Goal: Book appointment/travel/reservation

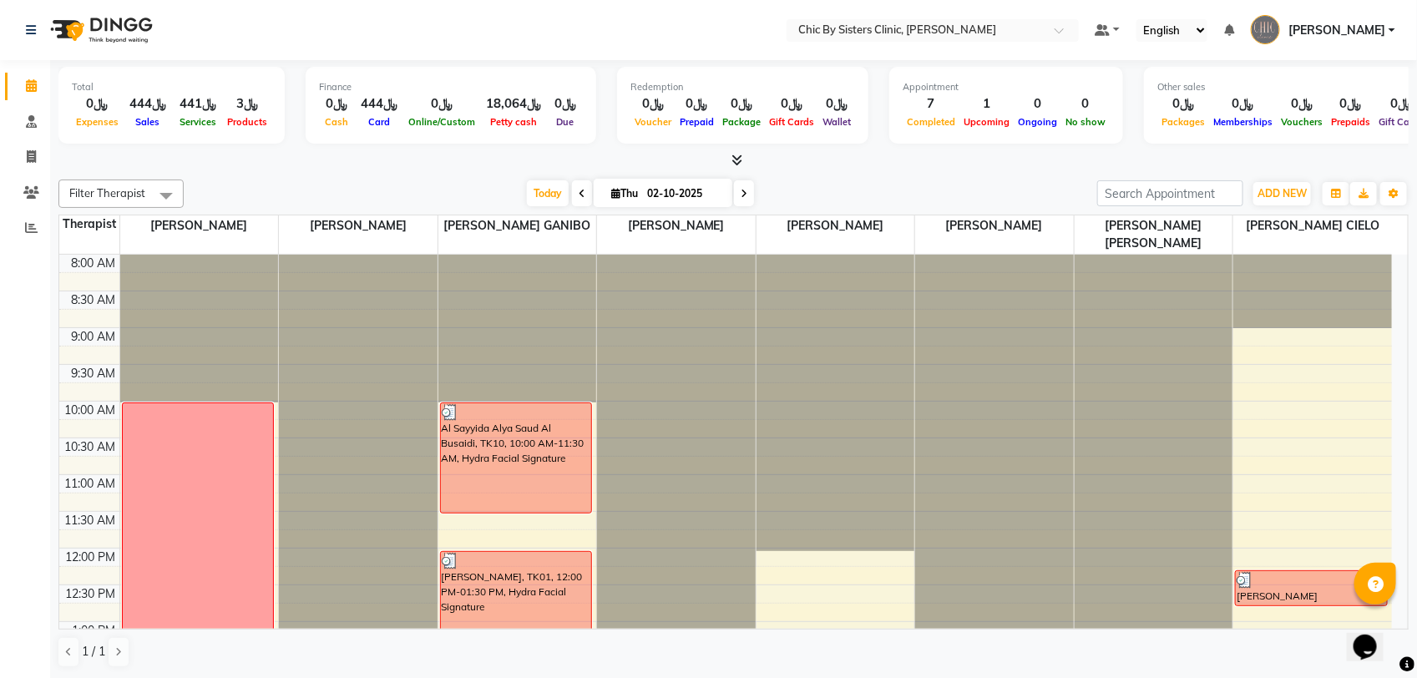
scroll to position [605, 0]
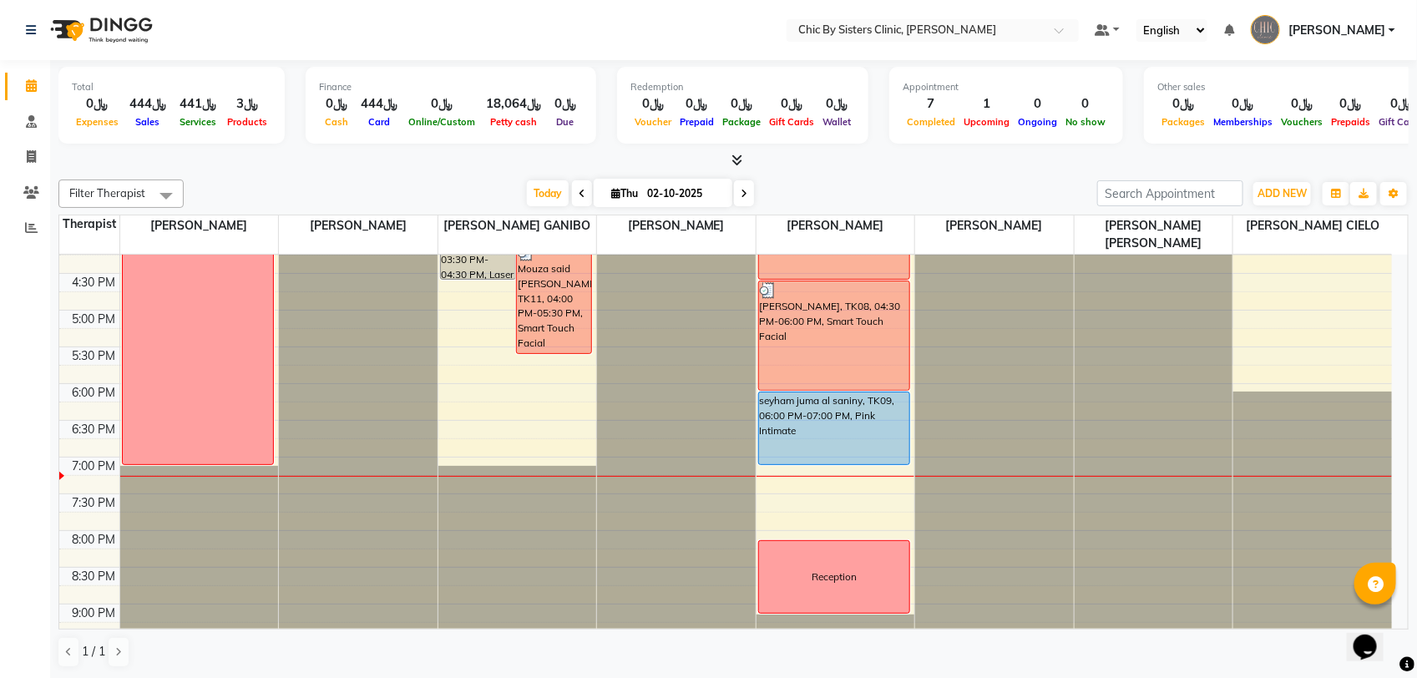
click at [741, 190] on icon at bounding box center [744, 194] width 7 height 10
type input "03-10-2025"
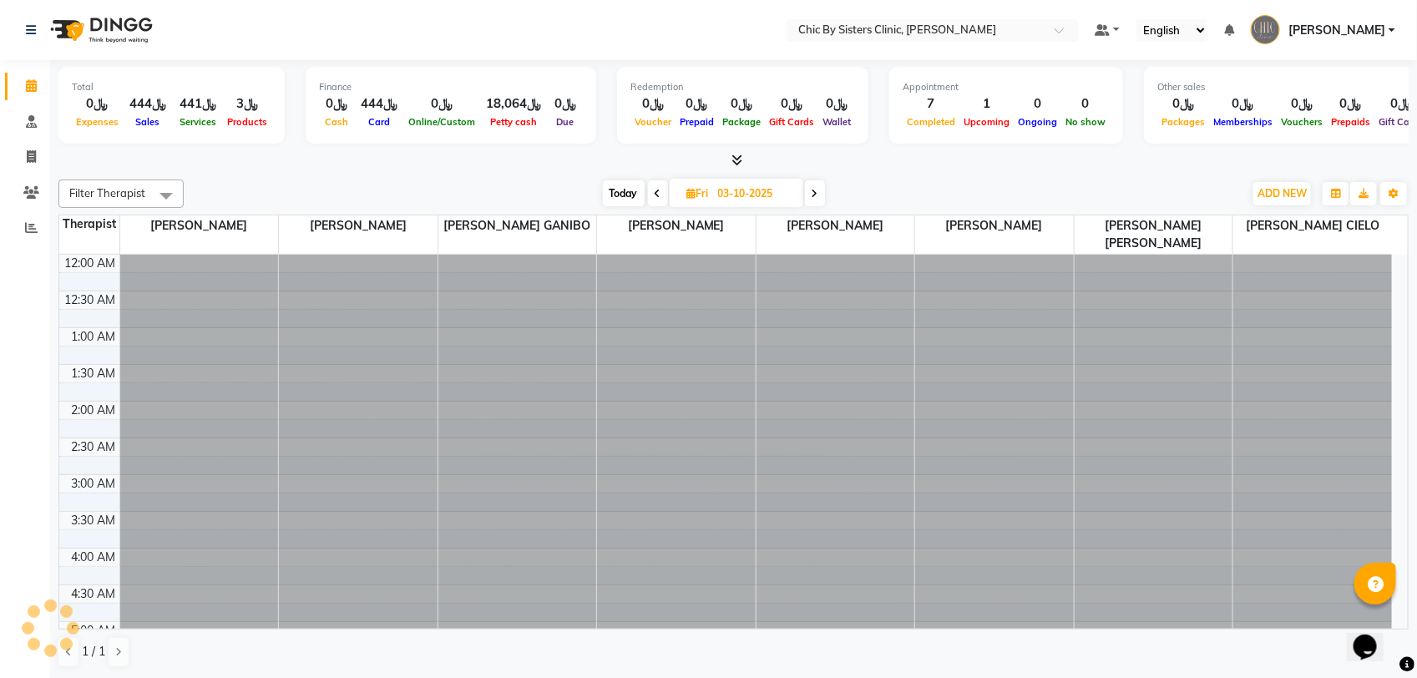
click at [740, 190] on input "03-10-2025" at bounding box center [755, 193] width 84 height 25
select select "10"
select select "2025"
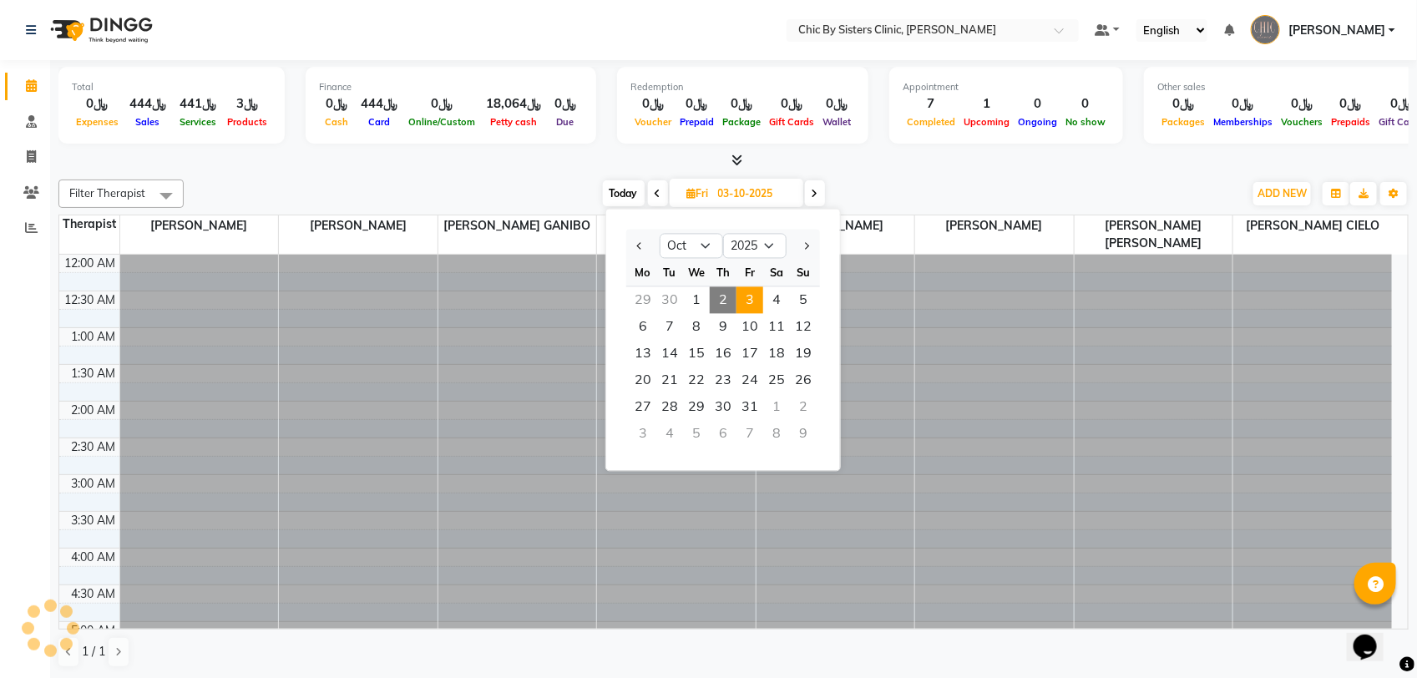
scroll to position [1409, 0]
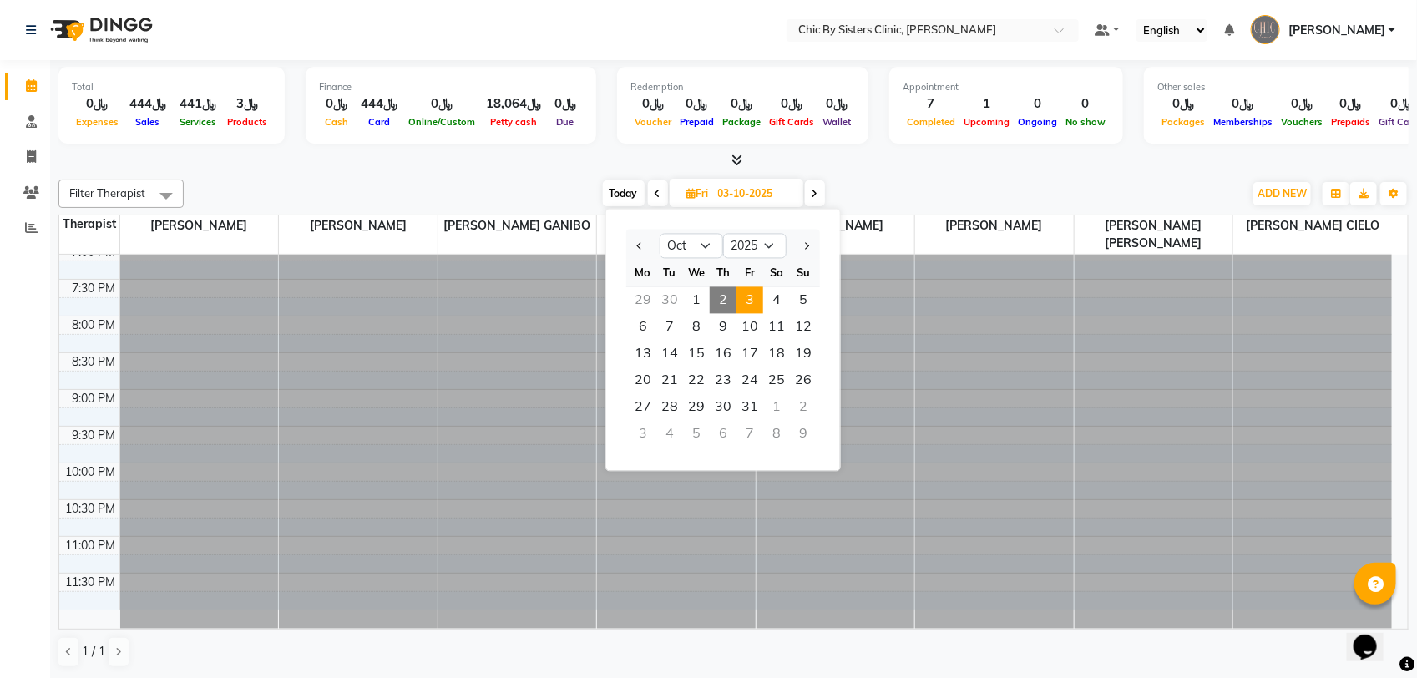
drag, startPoint x: 740, startPoint y: 190, endPoint x: 815, endPoint y: 190, distance: 75.2
click at [815, 190] on icon at bounding box center [815, 194] width 7 height 10
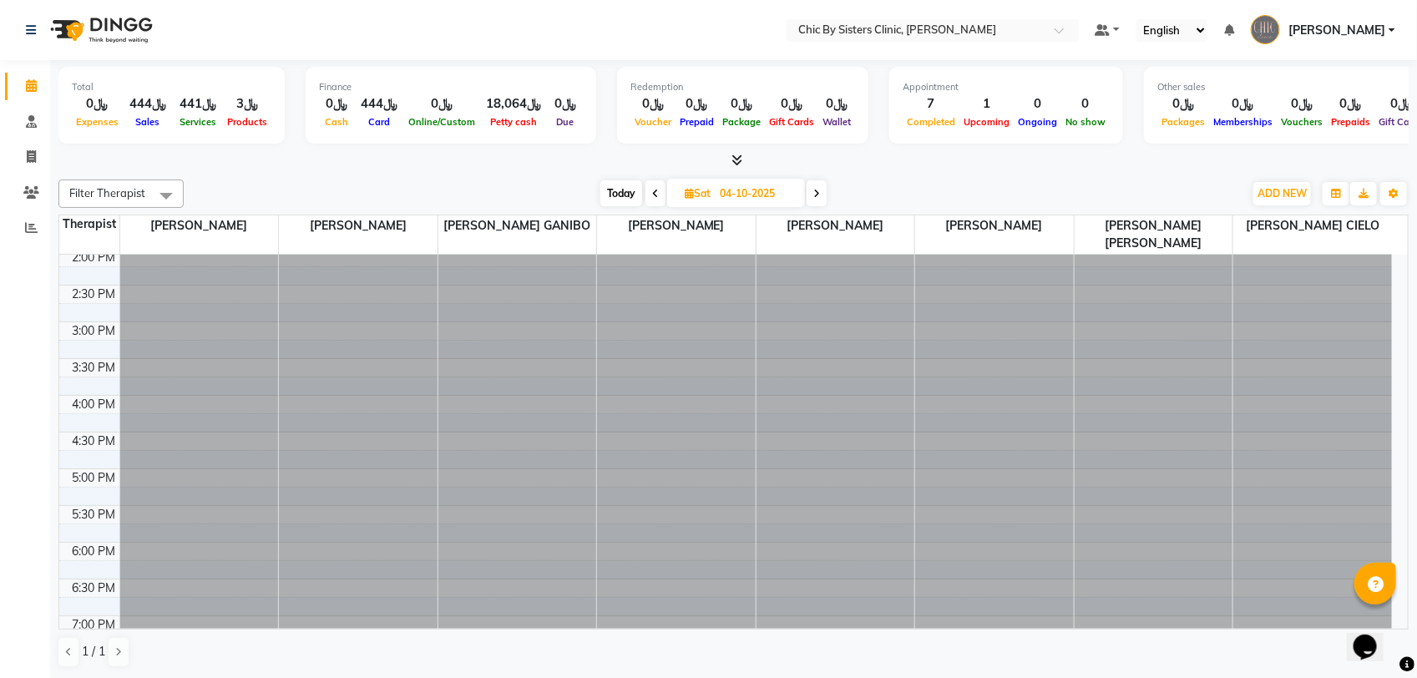
scroll to position [814, 0]
click at [815, 190] on icon at bounding box center [816, 194] width 7 height 10
type input "05-10-2025"
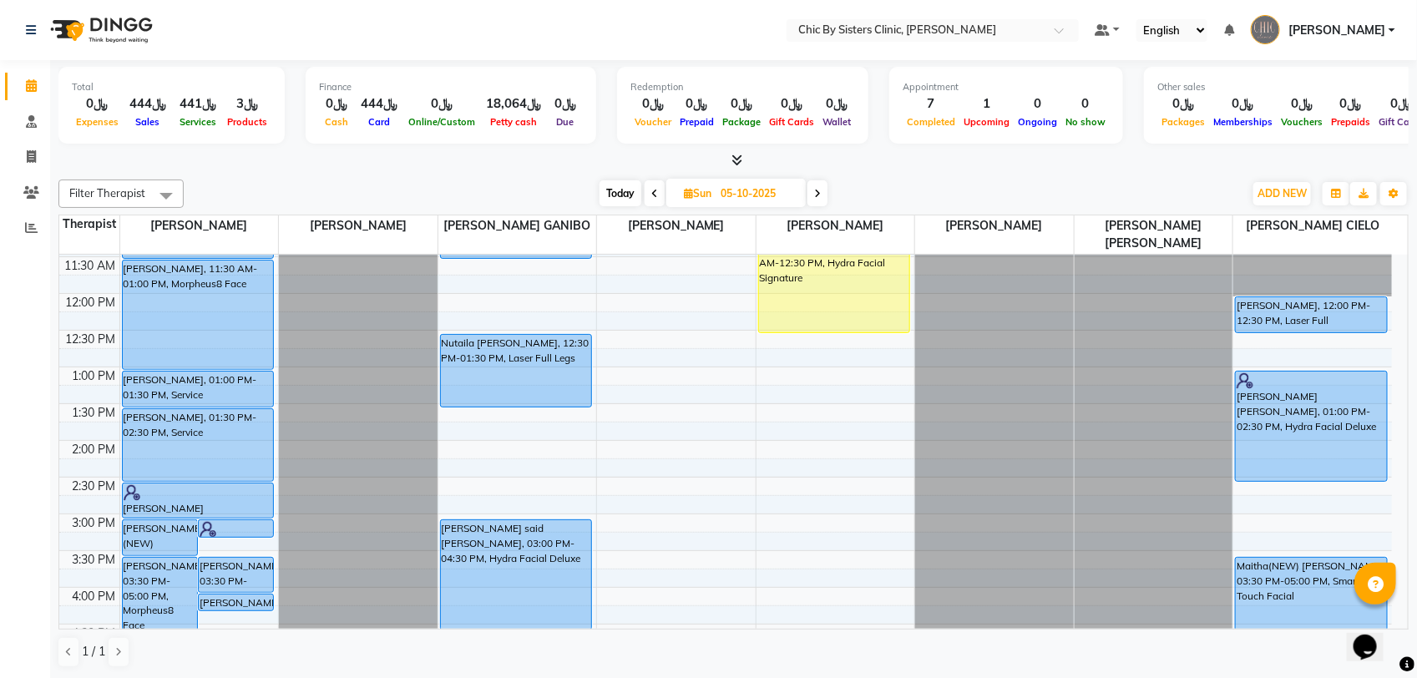
scroll to position [84, 0]
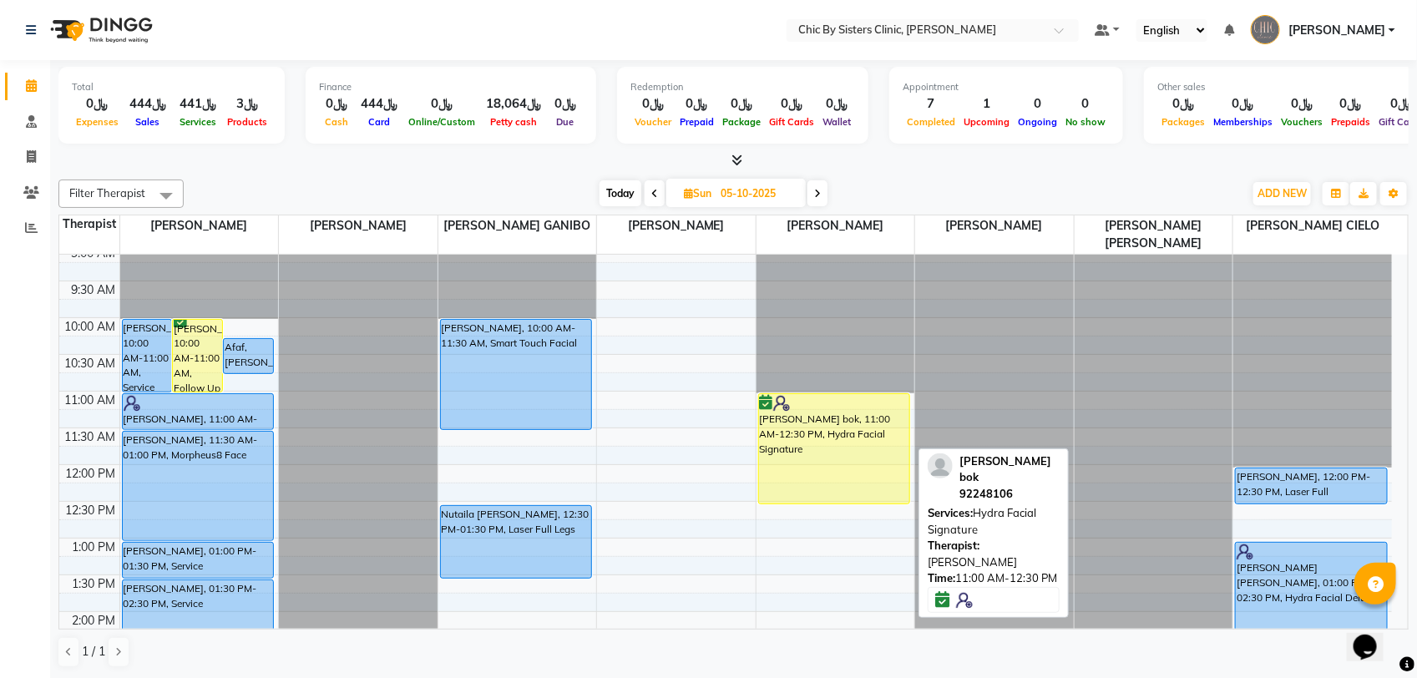
click at [790, 428] on div "[PERSON_NAME] bok, 11:00 AM-12:30 PM, Hydra Facial Signature" at bounding box center [834, 448] width 151 height 109
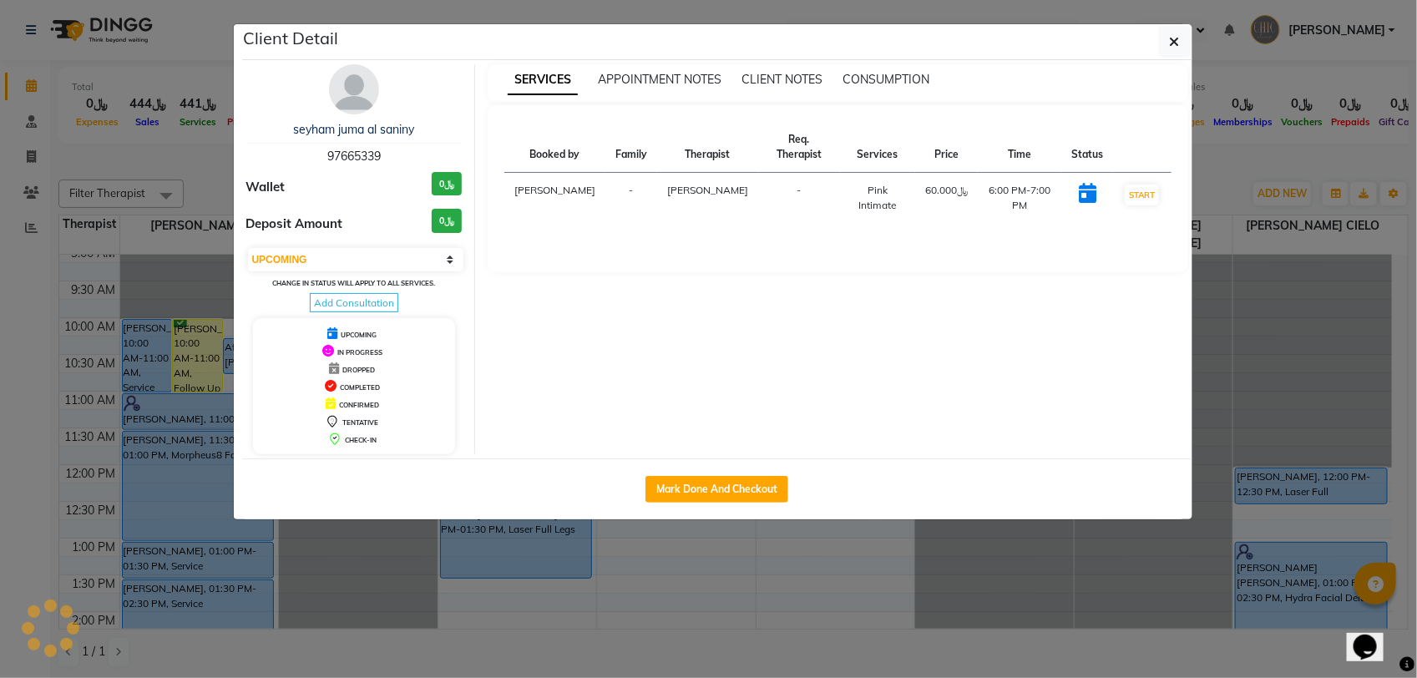
select select "6"
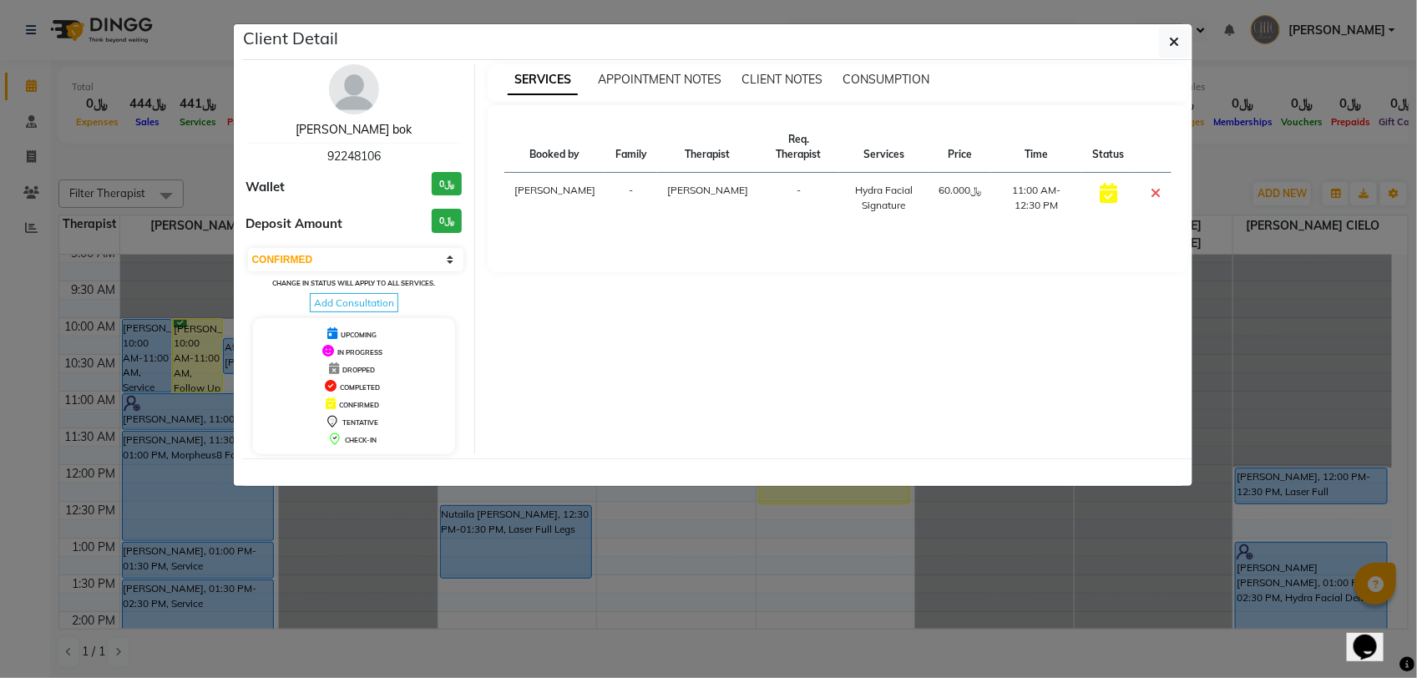
click at [367, 129] on link "[PERSON_NAME] bok" at bounding box center [354, 129] width 116 height 15
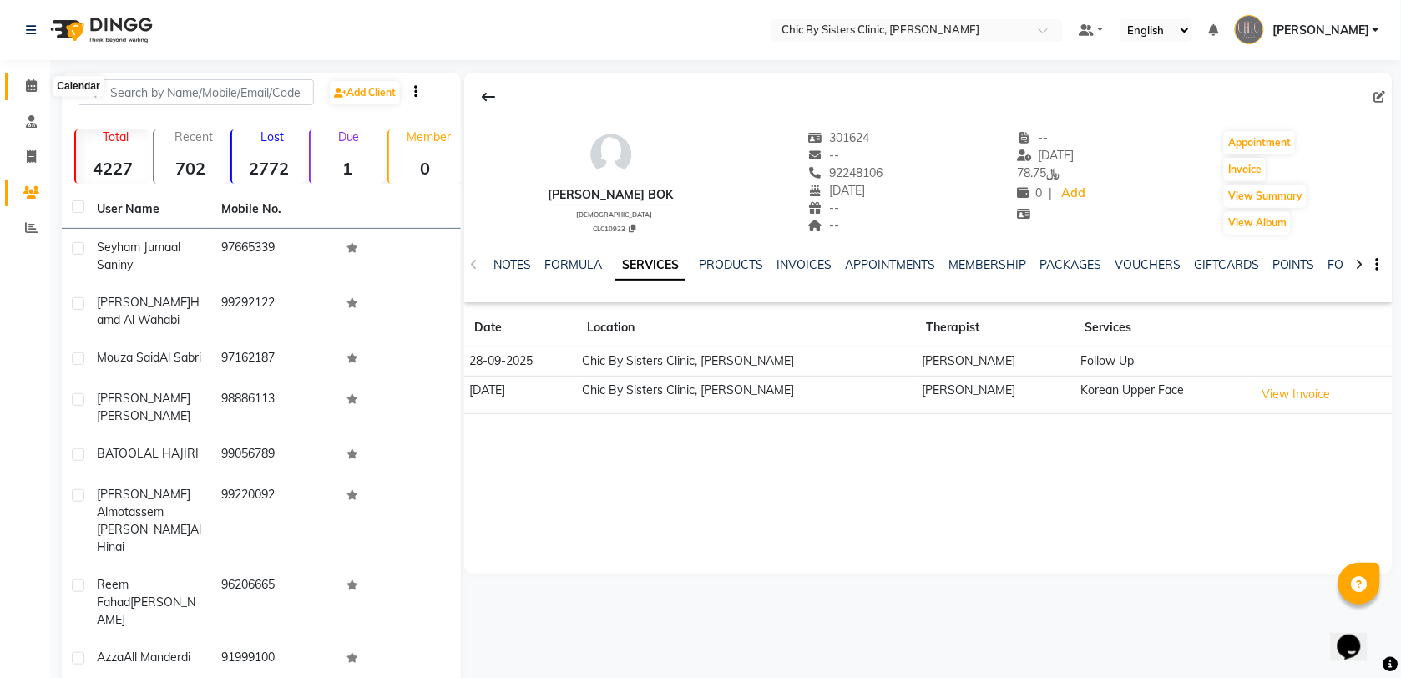
click at [31, 92] on icon at bounding box center [31, 85] width 11 height 13
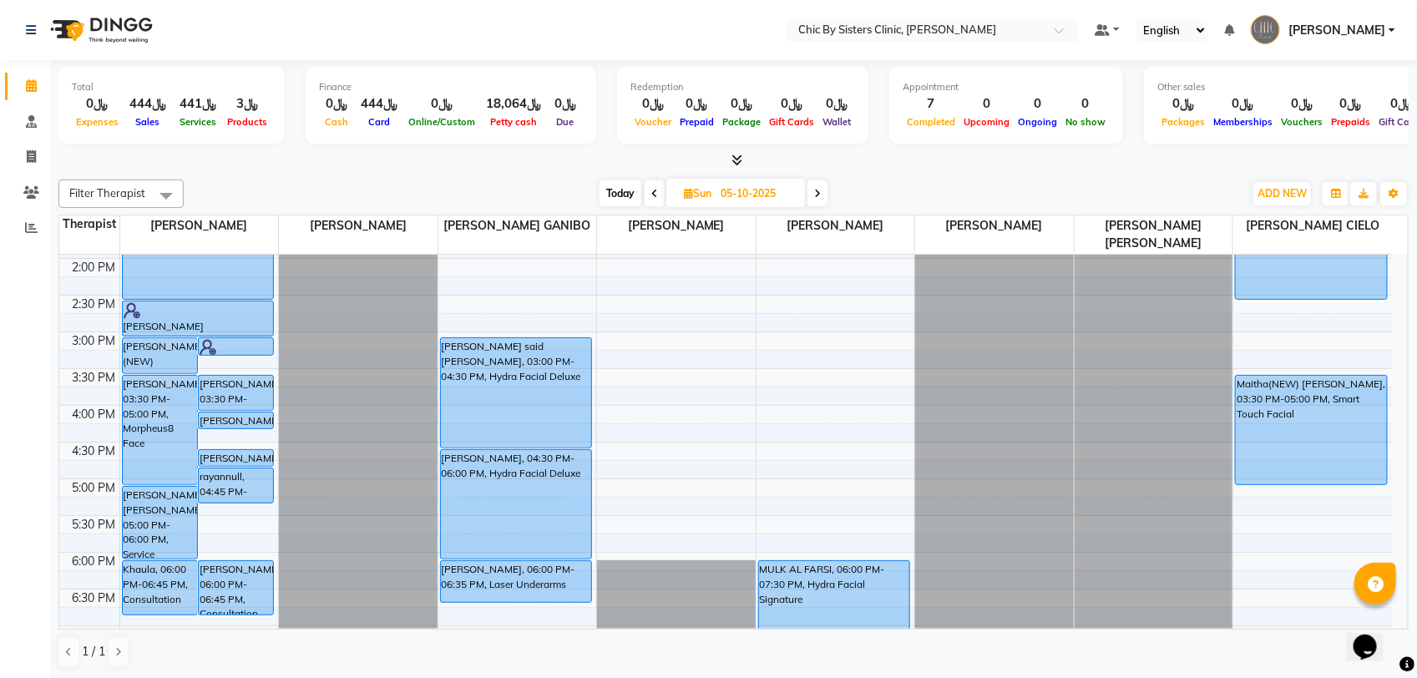
scroll to position [313, 0]
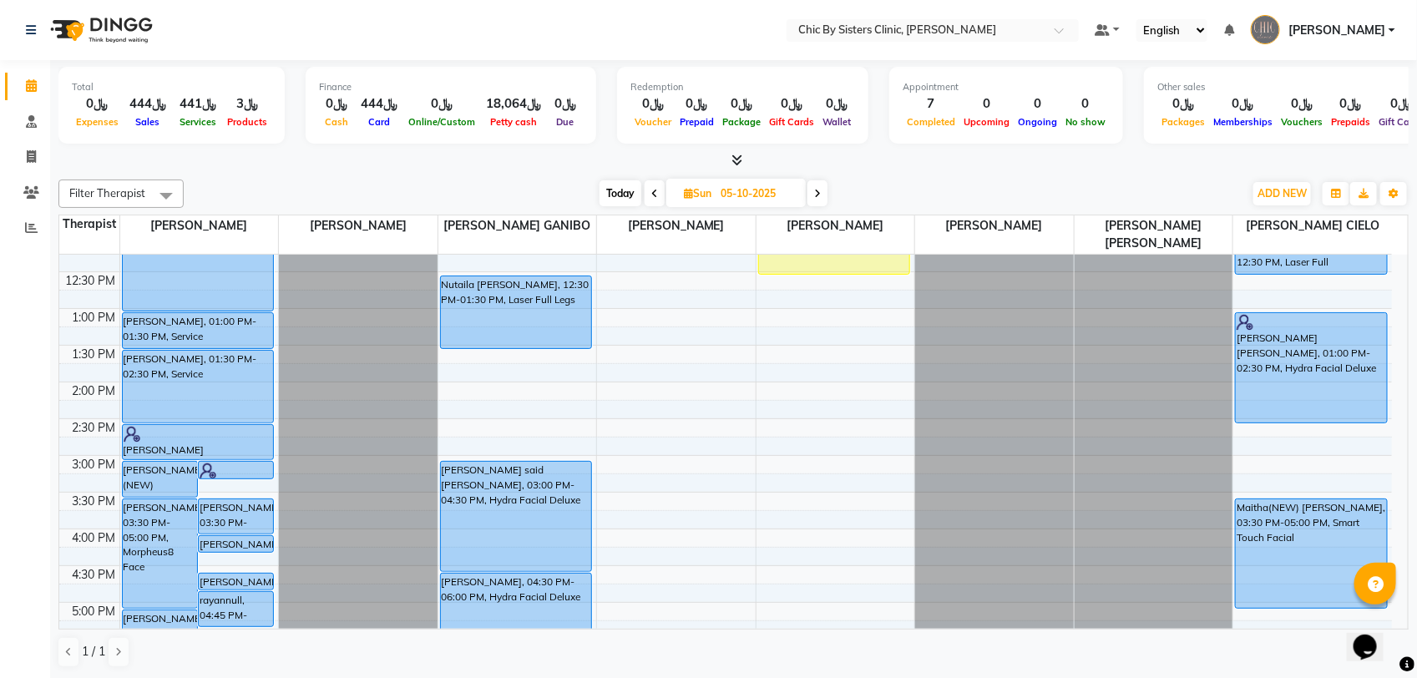
click at [821, 190] on icon at bounding box center [817, 194] width 7 height 10
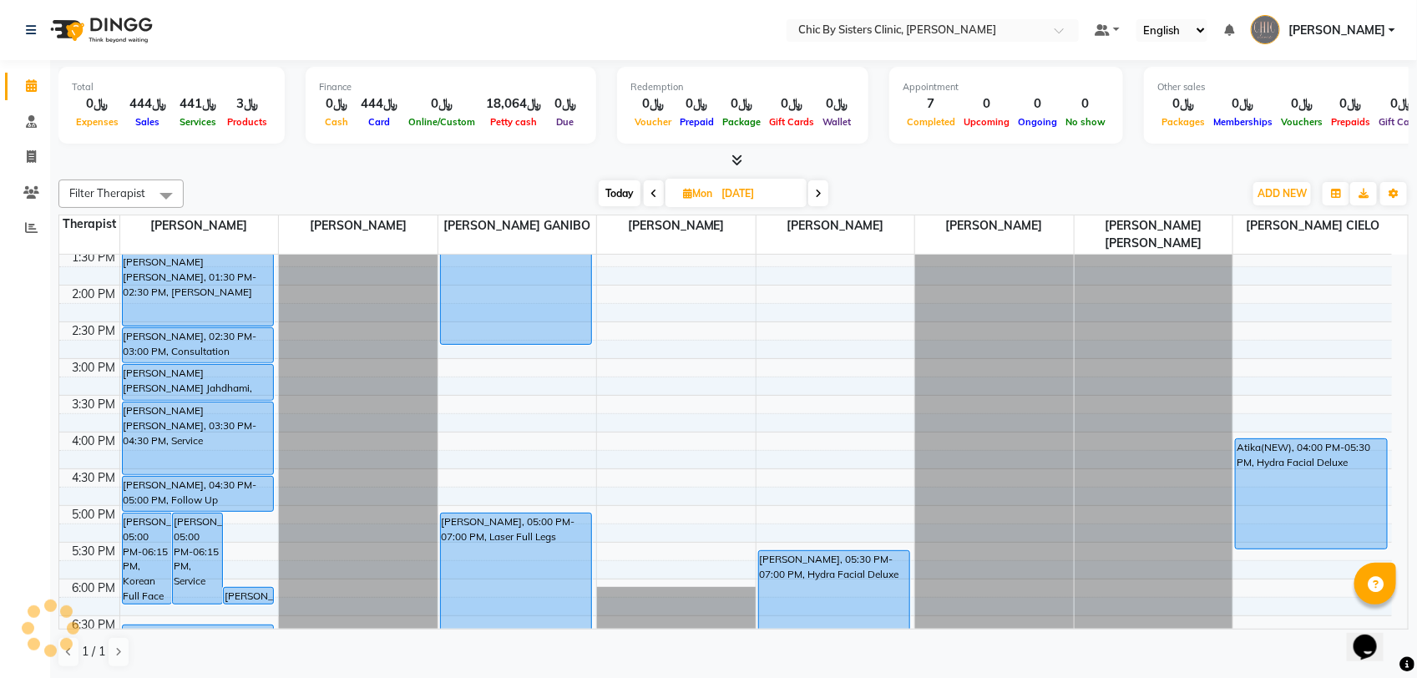
scroll to position [626, 0]
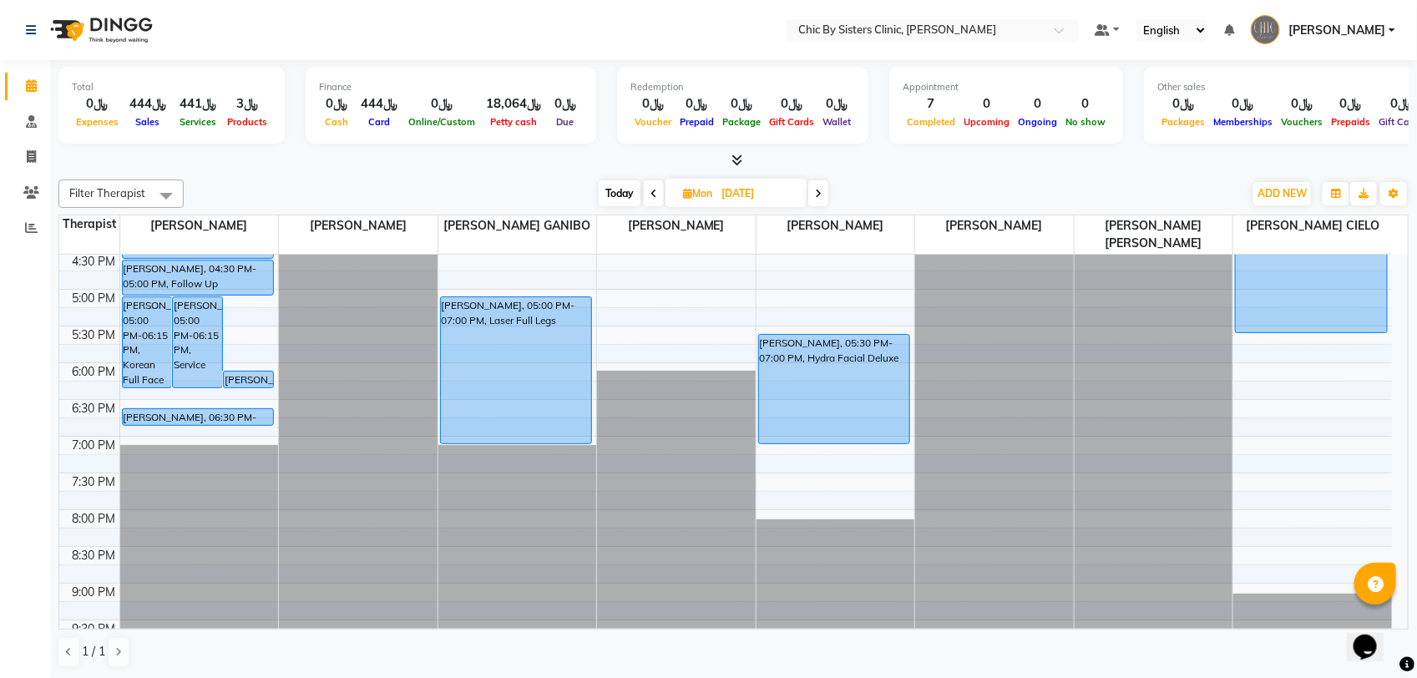
click at [822, 189] on icon at bounding box center [818, 194] width 7 height 10
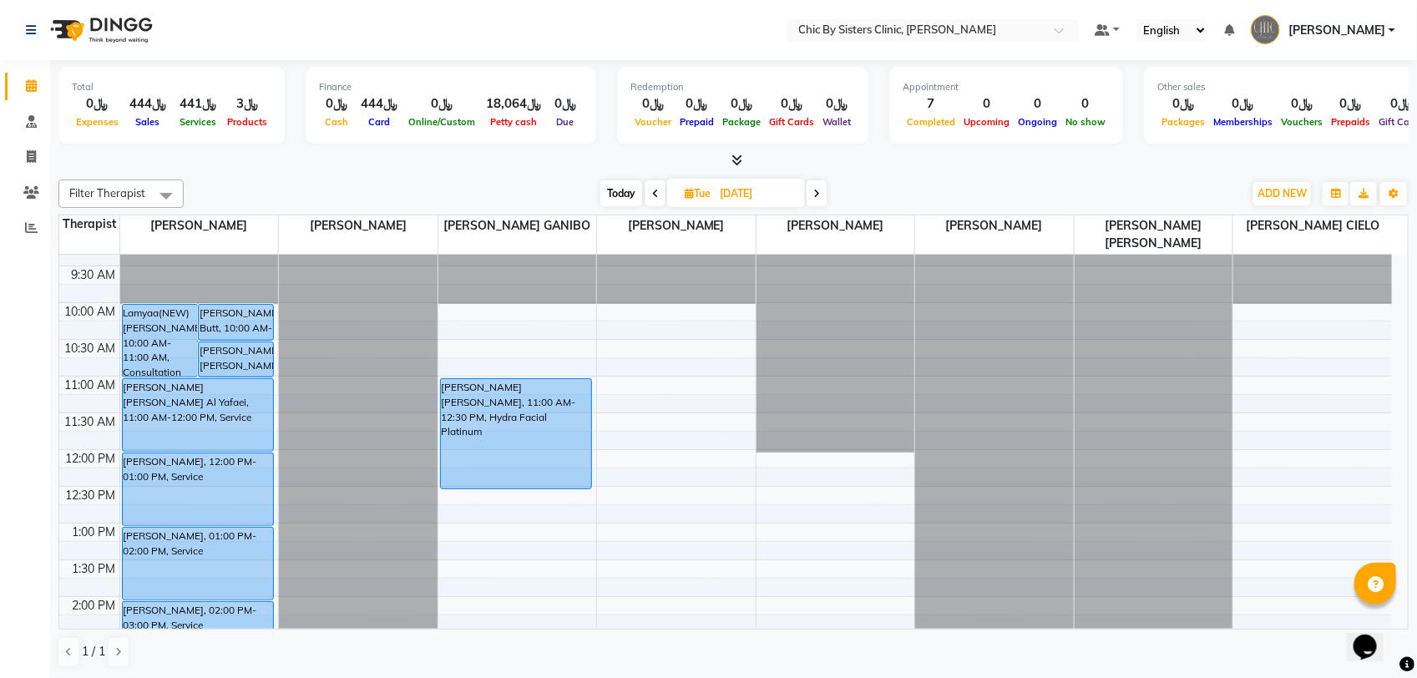
scroll to position [84, 0]
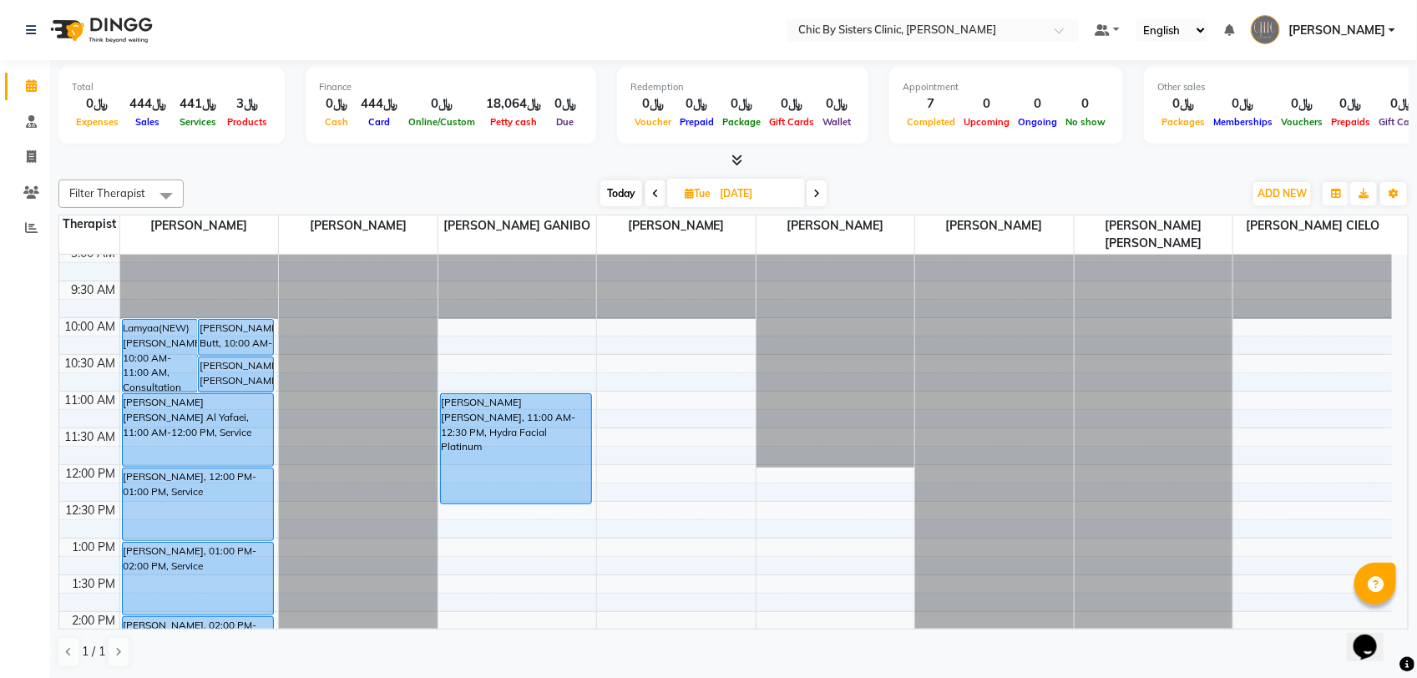
click at [820, 192] on icon at bounding box center [816, 194] width 7 height 10
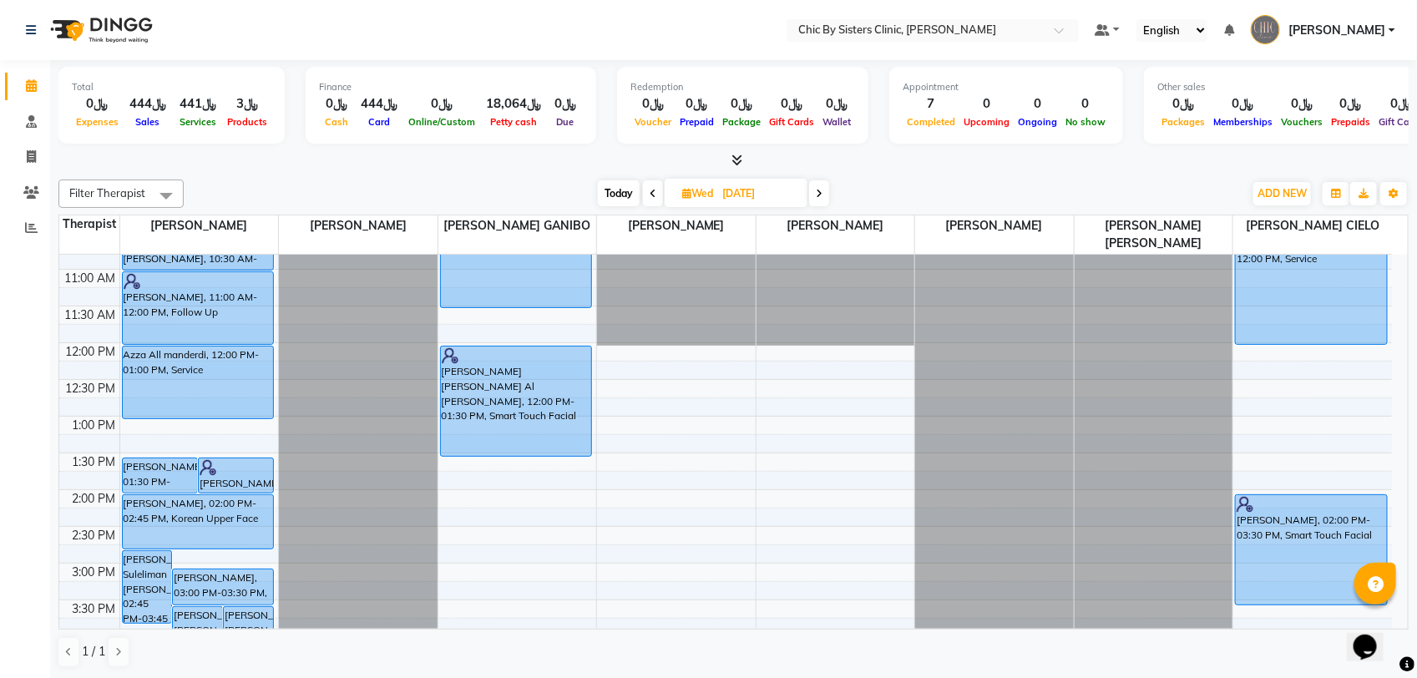
scroll to position [292, 0]
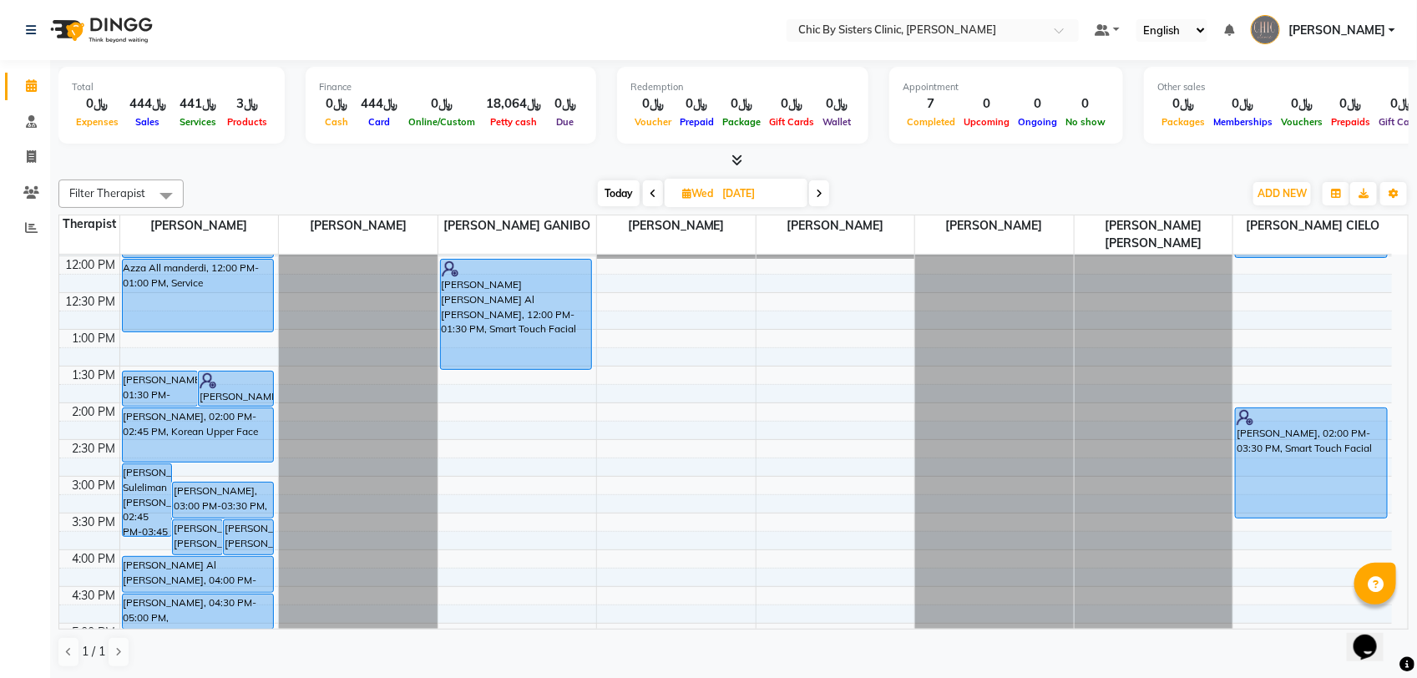
click at [819, 197] on icon at bounding box center [819, 194] width 7 height 10
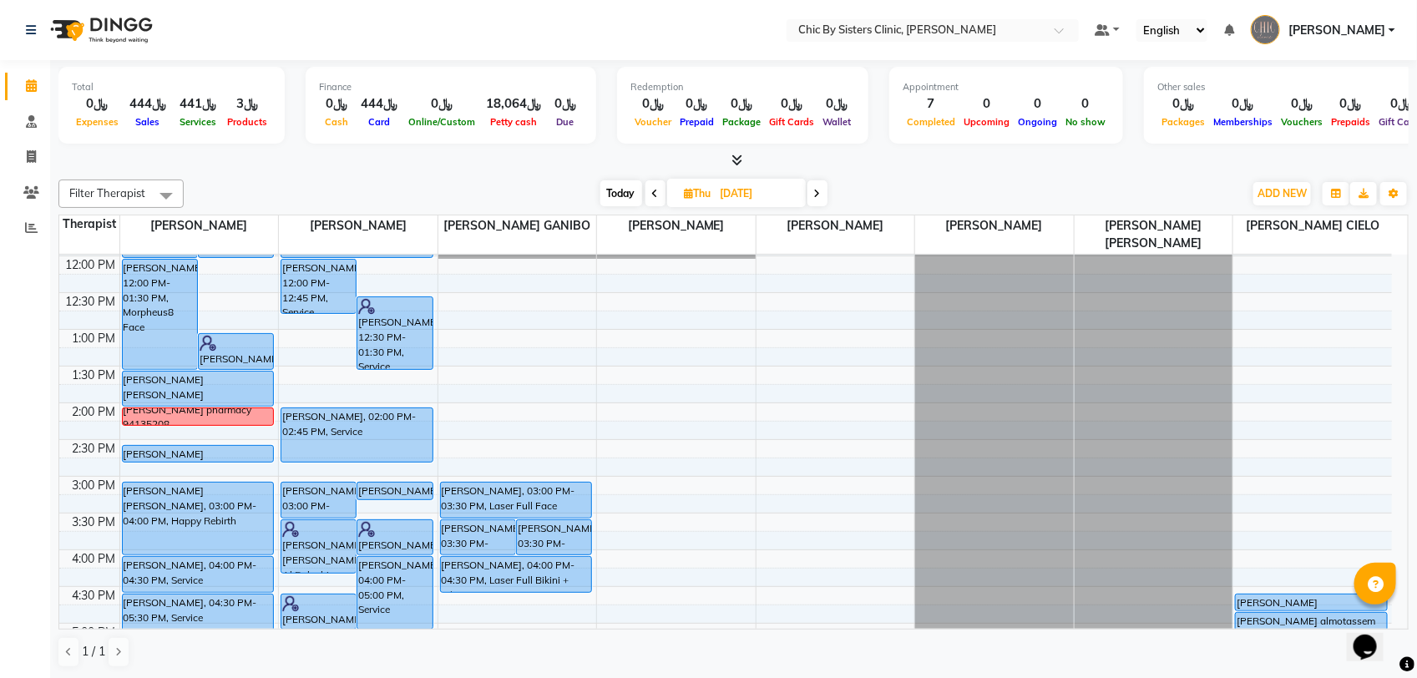
scroll to position [188, 0]
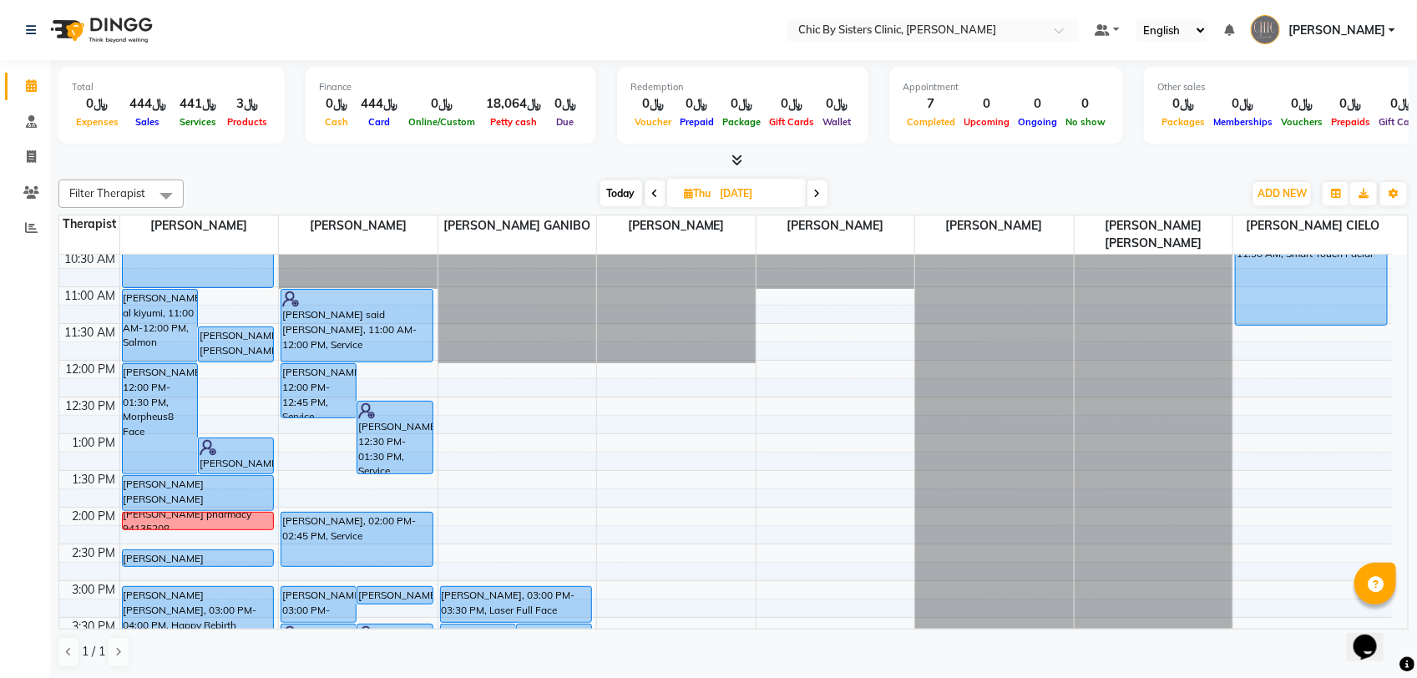
click at [610, 193] on span "Today" at bounding box center [621, 193] width 42 height 26
type input "02-10-2025"
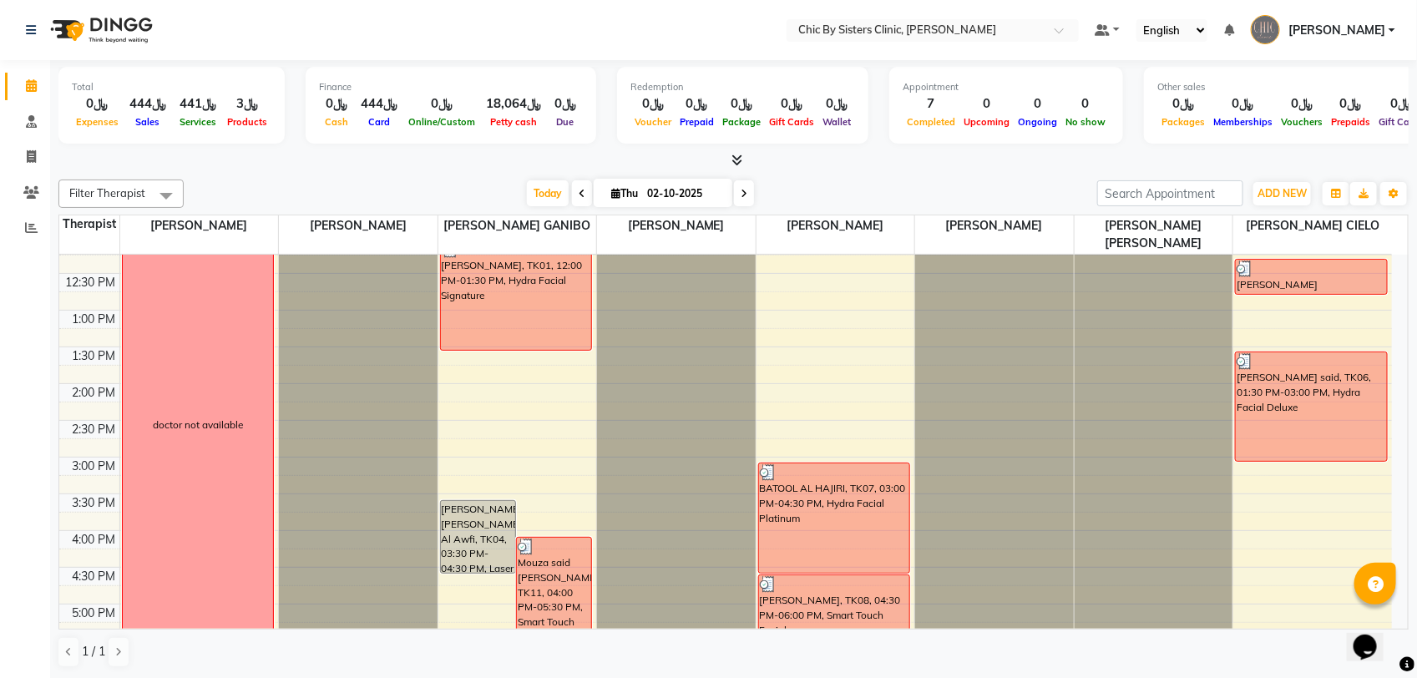
scroll to position [292, 0]
